Goal: Transaction & Acquisition: Purchase product/service

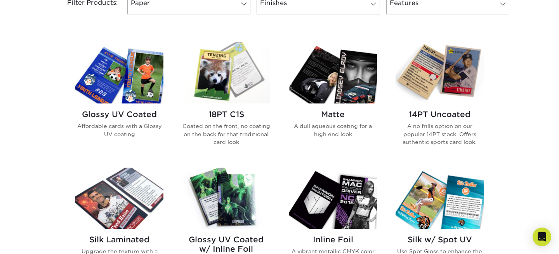
scroll to position [350, 0]
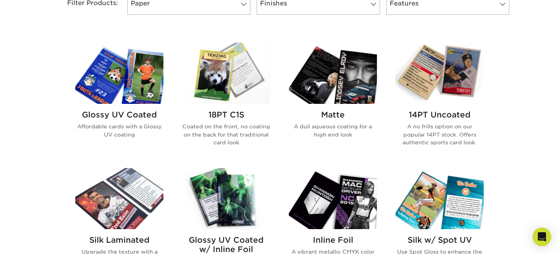
click at [138, 117] on h2 "Glossy UV Coated" at bounding box center [119, 114] width 88 height 9
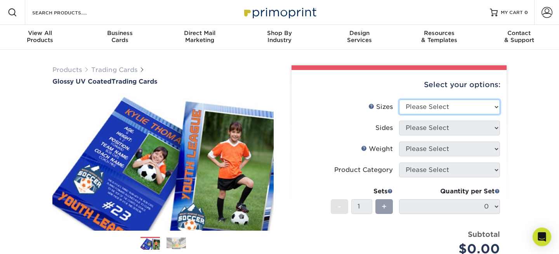
click at [466, 108] on select "Please Select 2.5" x 3.5"" at bounding box center [449, 106] width 101 height 15
select select "2.50x3.50"
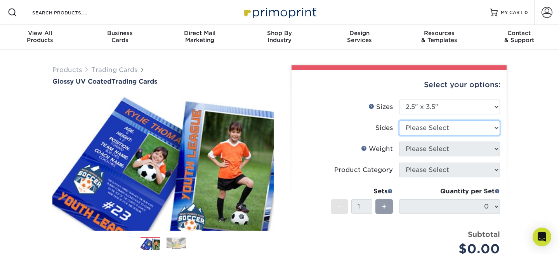
click at [463, 128] on select "Please Select Print Both Sides Print Front Only" at bounding box center [449, 127] width 101 height 15
select select "13abbda7-1d64-4f25-8bb2-c179b224825d"
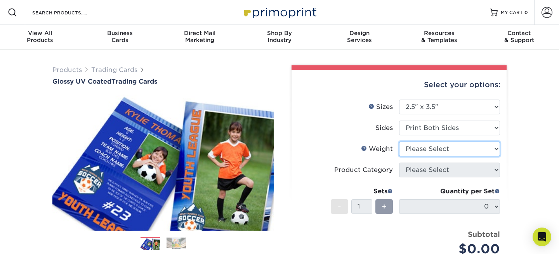
click at [461, 147] on select "Please Select 16PT 14PT 18PT C1S" at bounding box center [449, 148] width 101 height 15
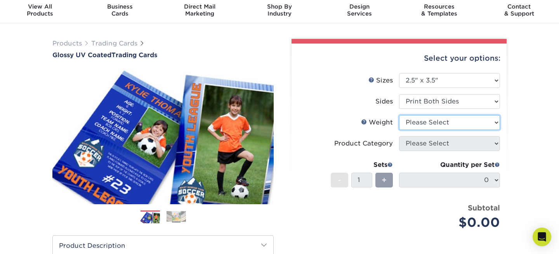
scroll to position [27, 0]
click at [476, 127] on select "Please Select 16PT 14PT 18PT C1S" at bounding box center [449, 122] width 101 height 15
click at [442, 124] on select "Please Select 16PT 14PT 18PT C1S" at bounding box center [449, 122] width 101 height 15
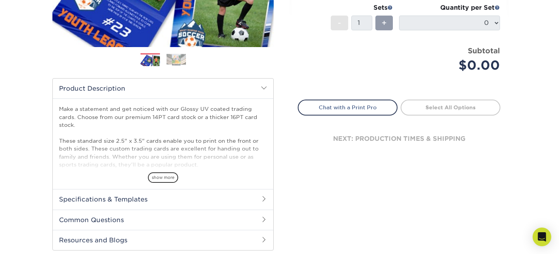
scroll to position [187, 0]
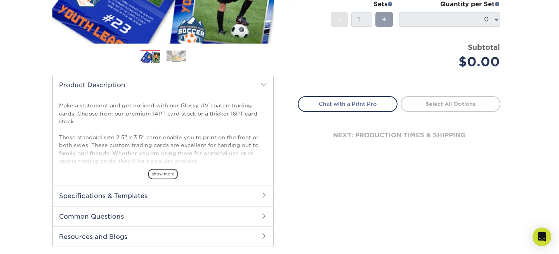
click at [265, 197] on span at bounding box center [264, 195] width 6 height 6
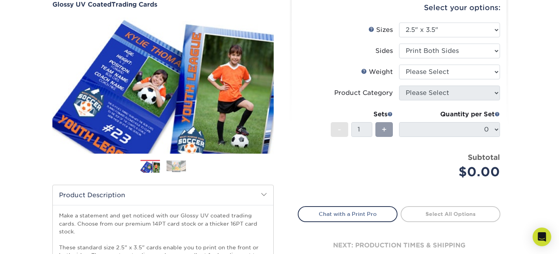
scroll to position [55, 0]
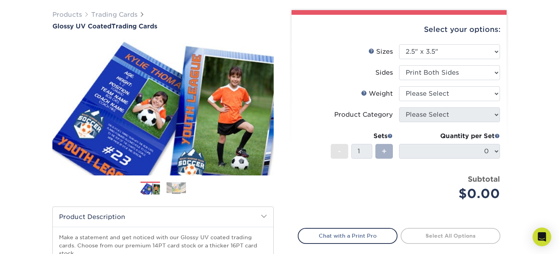
click at [381, 147] on div "+" at bounding box center [384, 151] width 17 height 15
click at [380, 163] on div "Sets - 1 +" at bounding box center [362, 149] width 62 height 36
click at [378, 176] on div "Price per set $0.00" at bounding box center [348, 189] width 101 height 30
click at [413, 95] on select "Please Select 16PT 14PT 18PT C1S" at bounding box center [449, 93] width 101 height 15
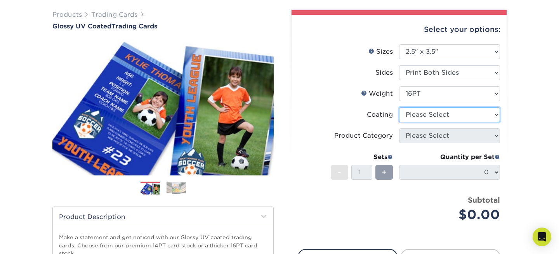
click at [421, 120] on select at bounding box center [449, 114] width 101 height 15
click at [491, 123] on li "Coating" at bounding box center [399, 117] width 202 height 21
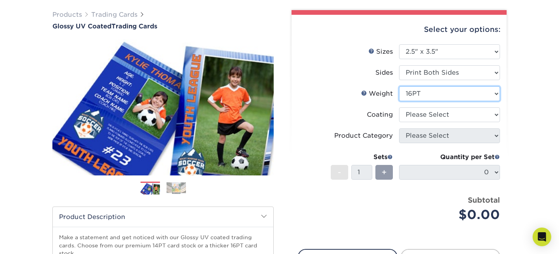
click at [443, 94] on select "Please Select 16PT 14PT 18PT C1S" at bounding box center [449, 93] width 101 height 15
select select "14PT"
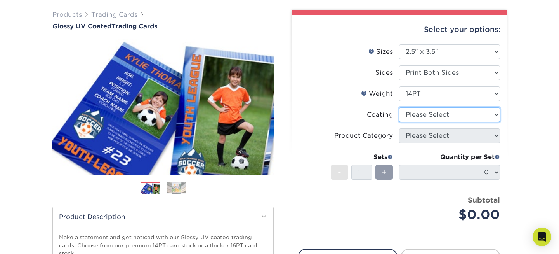
click at [421, 115] on select at bounding box center [449, 114] width 101 height 15
select select "1e8116af-acfc-44b1-83dc-8181aa338834"
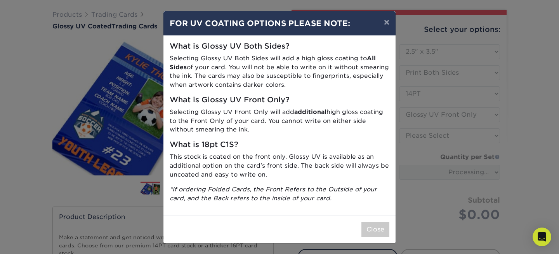
scroll to position [0, 0]
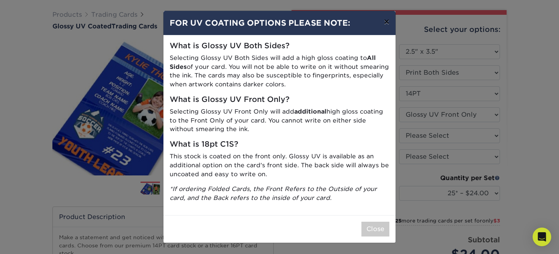
click at [385, 22] on button "×" at bounding box center [387, 22] width 18 height 22
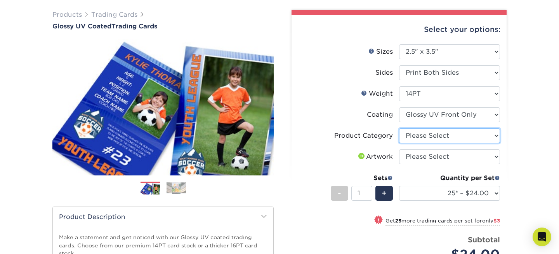
click at [420, 136] on select "Please Select Trading Cards" at bounding box center [449, 135] width 101 height 15
select select "c2f9bce9-36c2-409d-b101-c29d9d031e18"
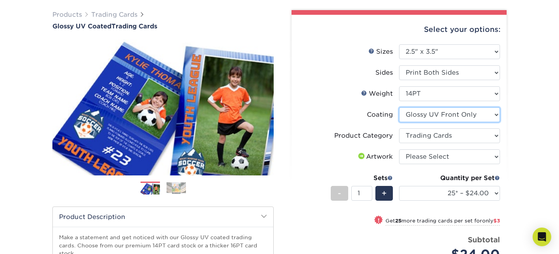
click at [440, 119] on select at bounding box center [449, 114] width 101 height 15
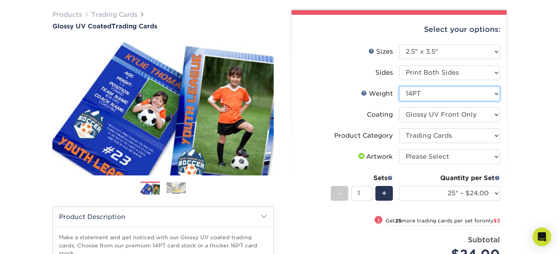
click at [472, 94] on select "Please Select 16PT 14PT 18PT C1S" at bounding box center [449, 93] width 101 height 15
select select "18PTC1S"
select select "-1"
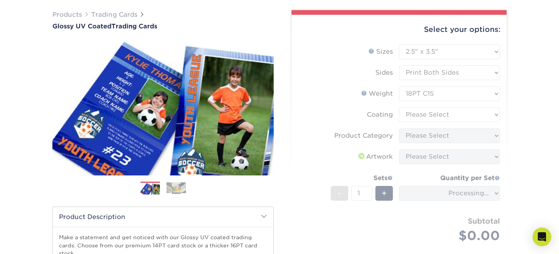
click at [477, 112] on form "Sizes Help Sizes Please Select 2.5" x 3.5" Sides Please Select 16PT - 1" at bounding box center [399, 152] width 203 height 216
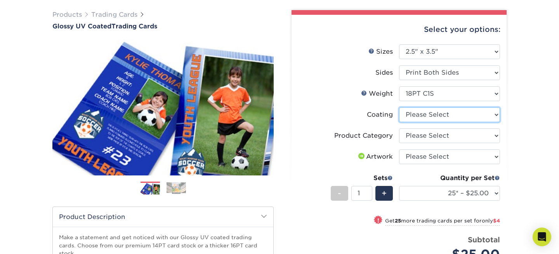
click at [477, 114] on select at bounding box center [449, 114] width 101 height 15
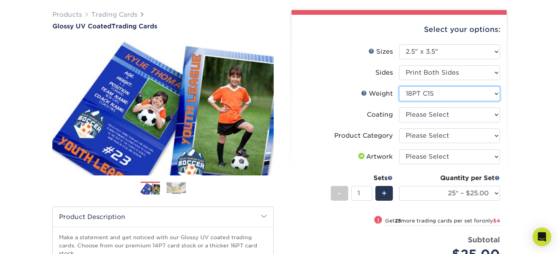
click at [474, 95] on select "Please Select 16PT 14PT 18PT C1S" at bounding box center [449, 93] width 101 height 15
select select "16PT"
select select
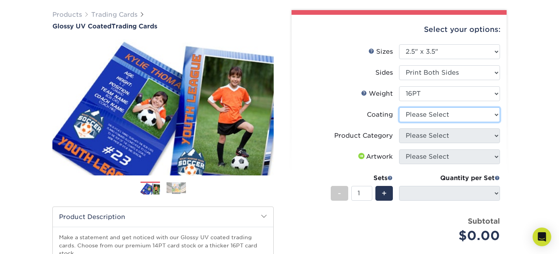
click at [478, 115] on select at bounding box center [449, 114] width 101 height 15
click at [448, 102] on li "Weight Help Weight Please Select 16PT 14PT 18PT C1S" at bounding box center [399, 96] width 202 height 21
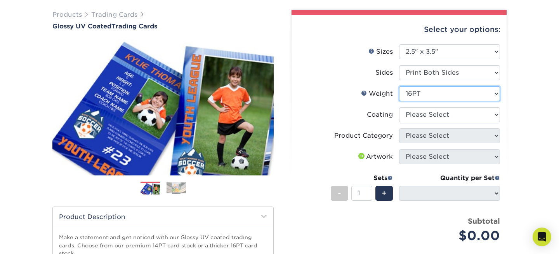
click at [448, 99] on select "Please Select 16PT 14PT 18PT C1S" at bounding box center [449, 93] width 101 height 15
select select "14PT"
select select
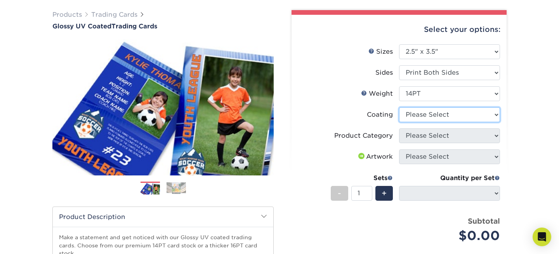
click at [450, 119] on select at bounding box center [449, 114] width 101 height 15
select select "1e8116af-acfc-44b1-83dc-8181aa338834"
select select "-1"
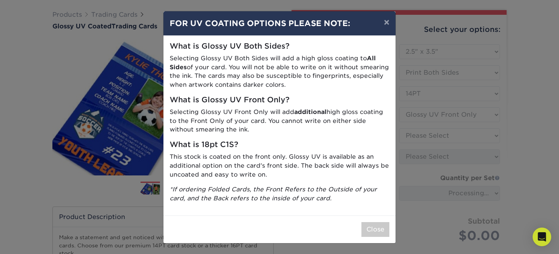
click at [376, 221] on div "Close" at bounding box center [280, 229] width 232 height 28
click at [389, 24] on button "×" at bounding box center [387, 22] width 18 height 22
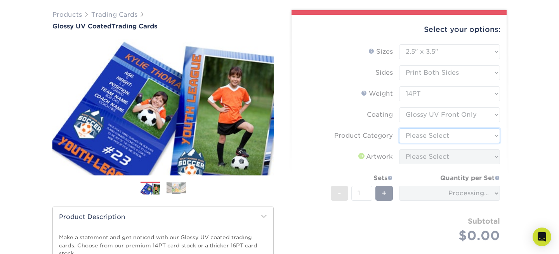
click at [463, 129] on select "Please Select Trading Cards" at bounding box center [449, 135] width 101 height 15
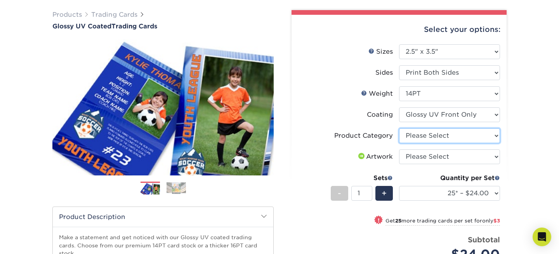
select select "c2f9bce9-36c2-409d-b101-c29d9d031e18"
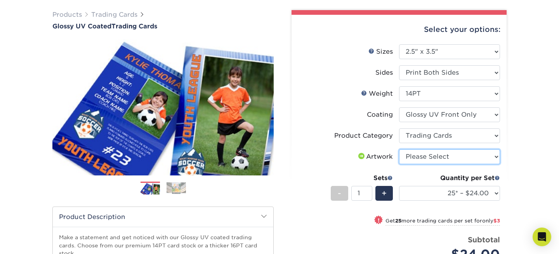
click at [492, 157] on select "Please Select I will upload files I need a design - $100" at bounding box center [449, 156] width 101 height 15
select select "upload"
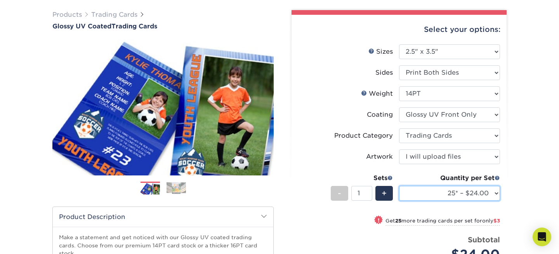
click at [494, 197] on select "25* – $24.00 50* – $27.00 75* – $34.00 100* – $37.00 250* – $48.00 500 – $59.00…" at bounding box center [449, 193] width 101 height 15
click at [521, 193] on div "Products Trading Cards Glossy UV Coated Trading Cards Previous Next /" at bounding box center [279, 248] width 559 height 507
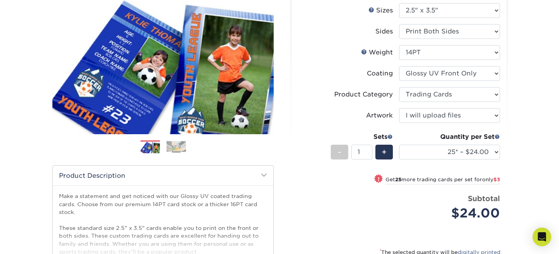
scroll to position [97, 0]
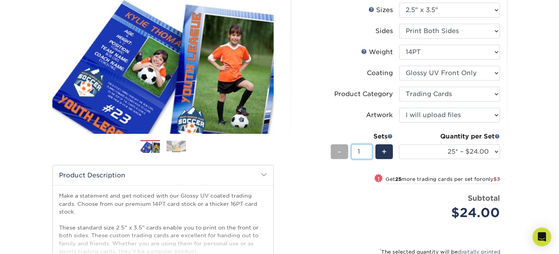
drag, startPoint x: 361, startPoint y: 153, endPoint x: 343, endPoint y: 153, distance: 17.9
click at [344, 153] on div "- 1 +" at bounding box center [362, 152] width 62 height 17
type input "50"
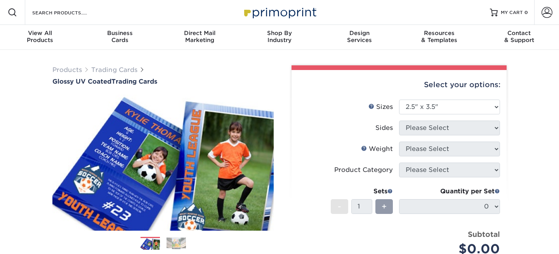
select select "2.50x3.50"
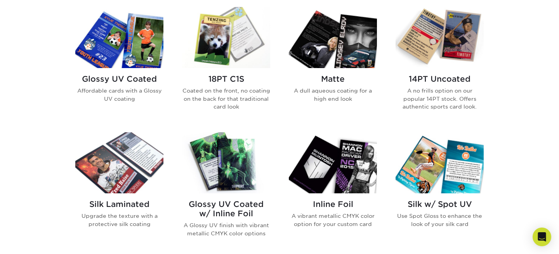
scroll to position [387, 0]
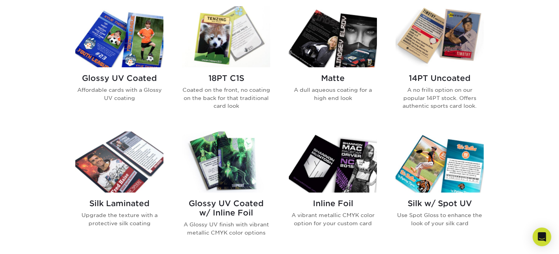
click at [442, 82] on h2 "14PT Uncoated" at bounding box center [440, 77] width 88 height 9
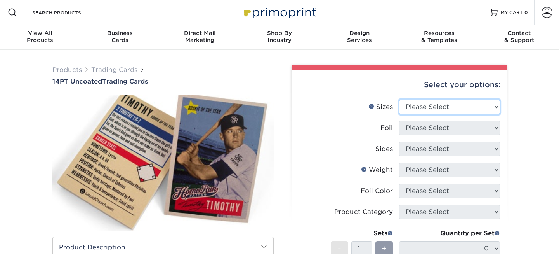
click at [428, 113] on select "Please Select 2.5" x 3.5"" at bounding box center [449, 106] width 101 height 15
select select "2.50x3.50"
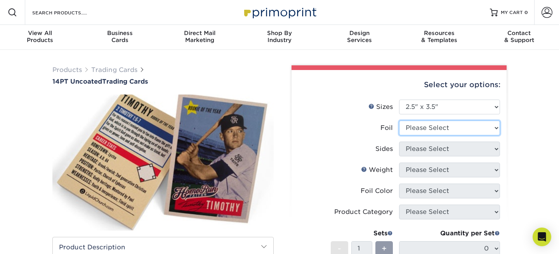
click at [431, 131] on select "Please Select Yes No" at bounding box center [449, 127] width 101 height 15
select select "0"
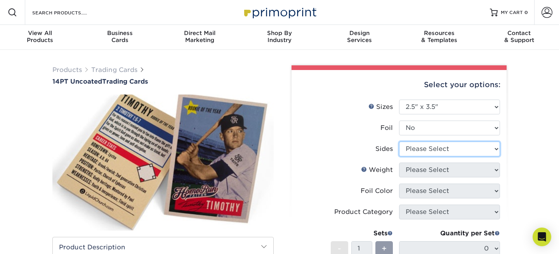
click at [460, 148] on select "Please Select Print Both Sides Print Front Only" at bounding box center [449, 148] width 101 height 15
select select "13abbda7-1d64-4f25-8bb2-c179b224825d"
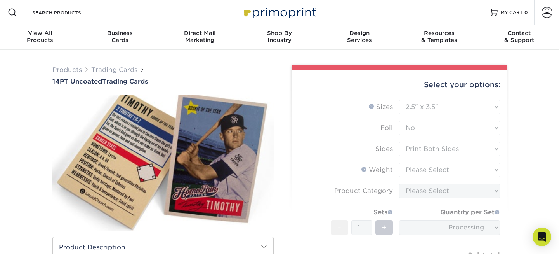
click at [559, 142] on div "Products Trading Cards 14PT Uncoated Trading Cards show more Templates" at bounding box center [279, 245] width 559 height 390
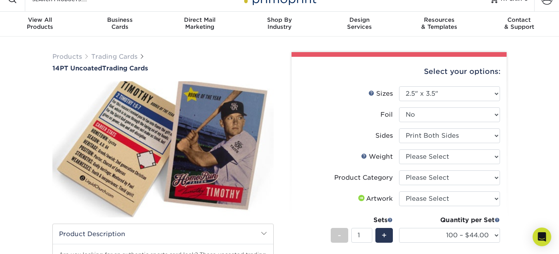
scroll to position [14, 0]
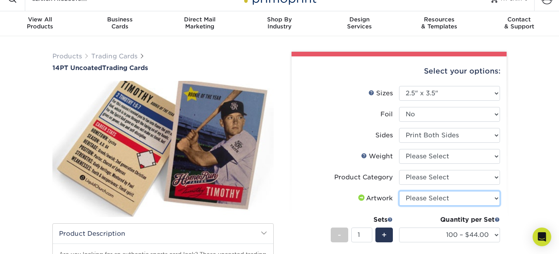
click at [477, 193] on select "Please Select I will upload files I need a design - $100" at bounding box center [449, 198] width 101 height 15
select select "upload"
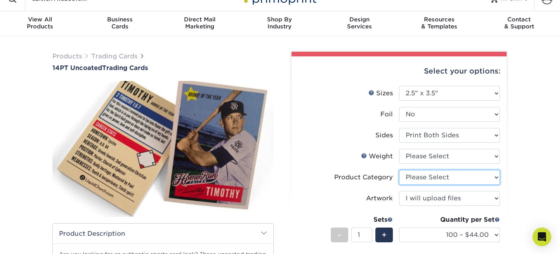
click at [480, 174] on select "Please Select Trading Cards" at bounding box center [449, 177] width 101 height 15
select select "c2f9bce9-36c2-409d-b101-c29d9d031e18"
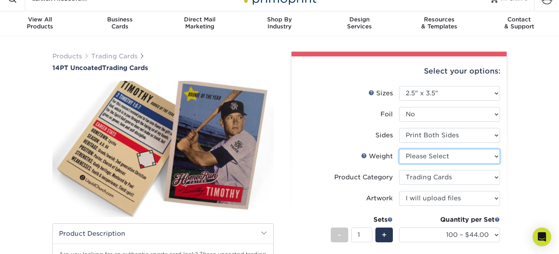
click at [470, 153] on select "Please Select 14PT Uncoated" at bounding box center [449, 156] width 101 height 15
select select "14PT Uncoated"
select select "-1"
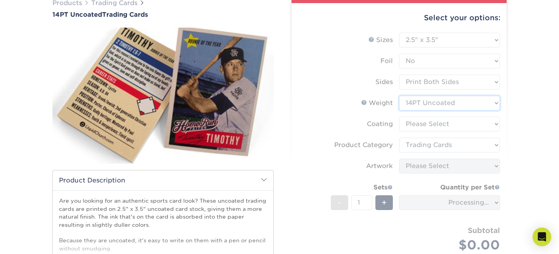
scroll to position [70, 0]
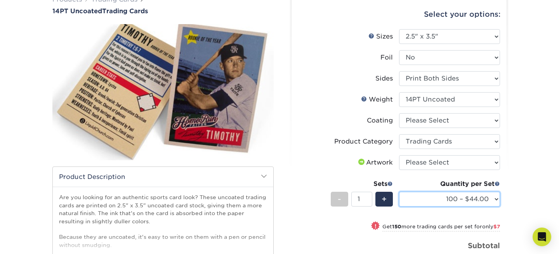
click at [462, 204] on select "100 – $44.00 250 – $51.00 500 – $54.00 1000 – $78.00 2500 – $148.00 5000 – $198…" at bounding box center [449, 199] width 101 height 15
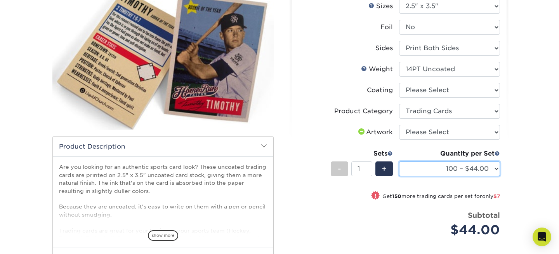
scroll to position [100, 0]
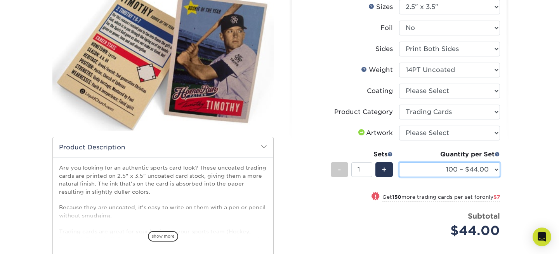
click at [486, 171] on select "100 – $44.00 250 – $51.00 500 – $54.00 1000 – $78.00 2500 – $148.00 5000 – $198…" at bounding box center [449, 169] width 101 height 15
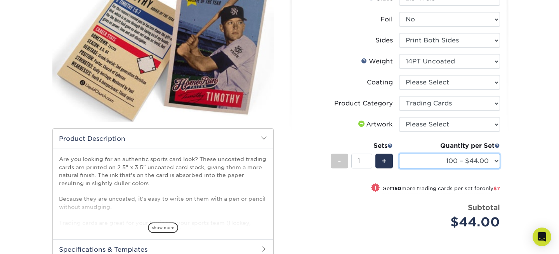
scroll to position [0, 0]
